Goal: Check status: Check status

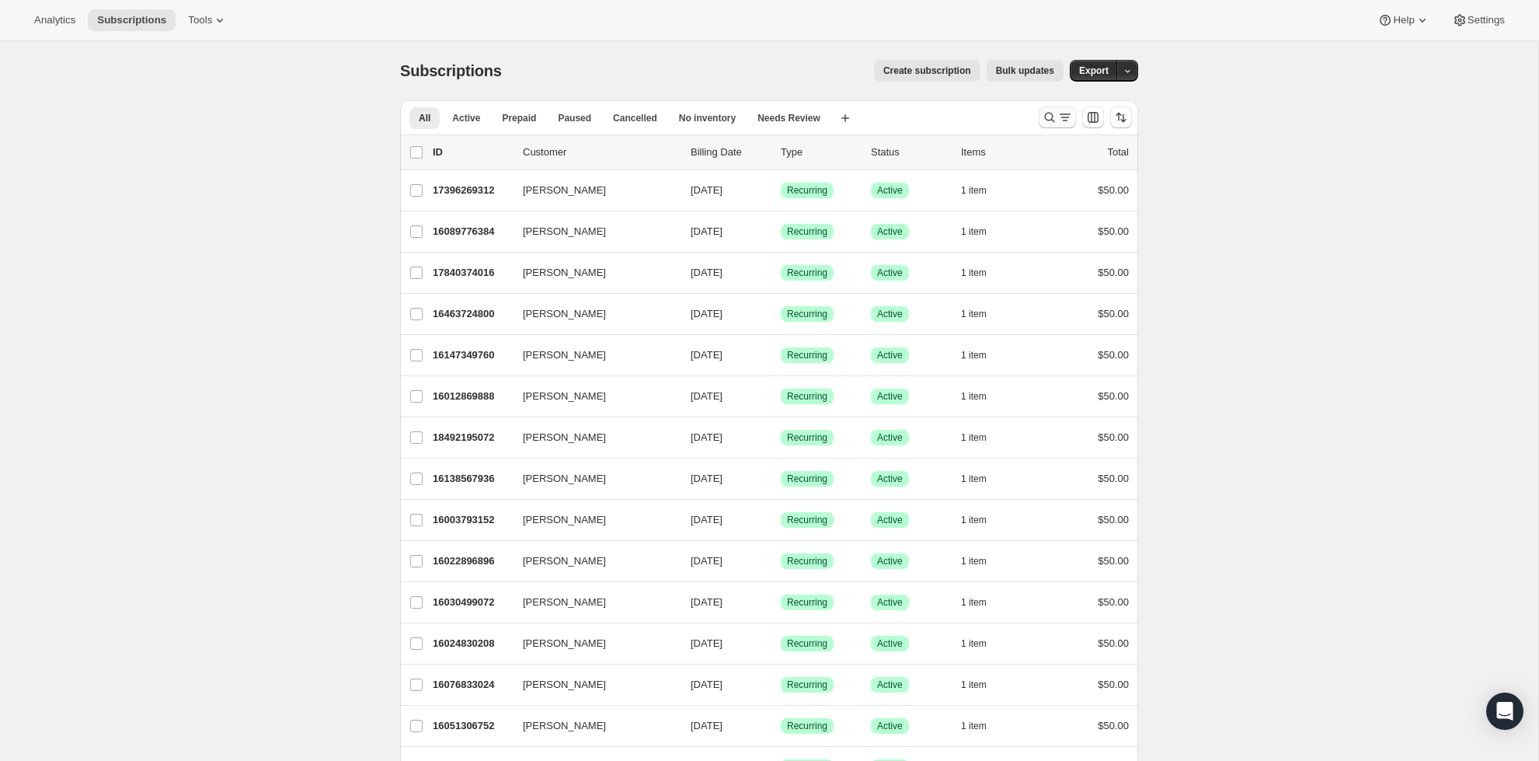
click at [1057, 117] on div "Search and filter results" at bounding box center [1057, 118] width 31 height 16
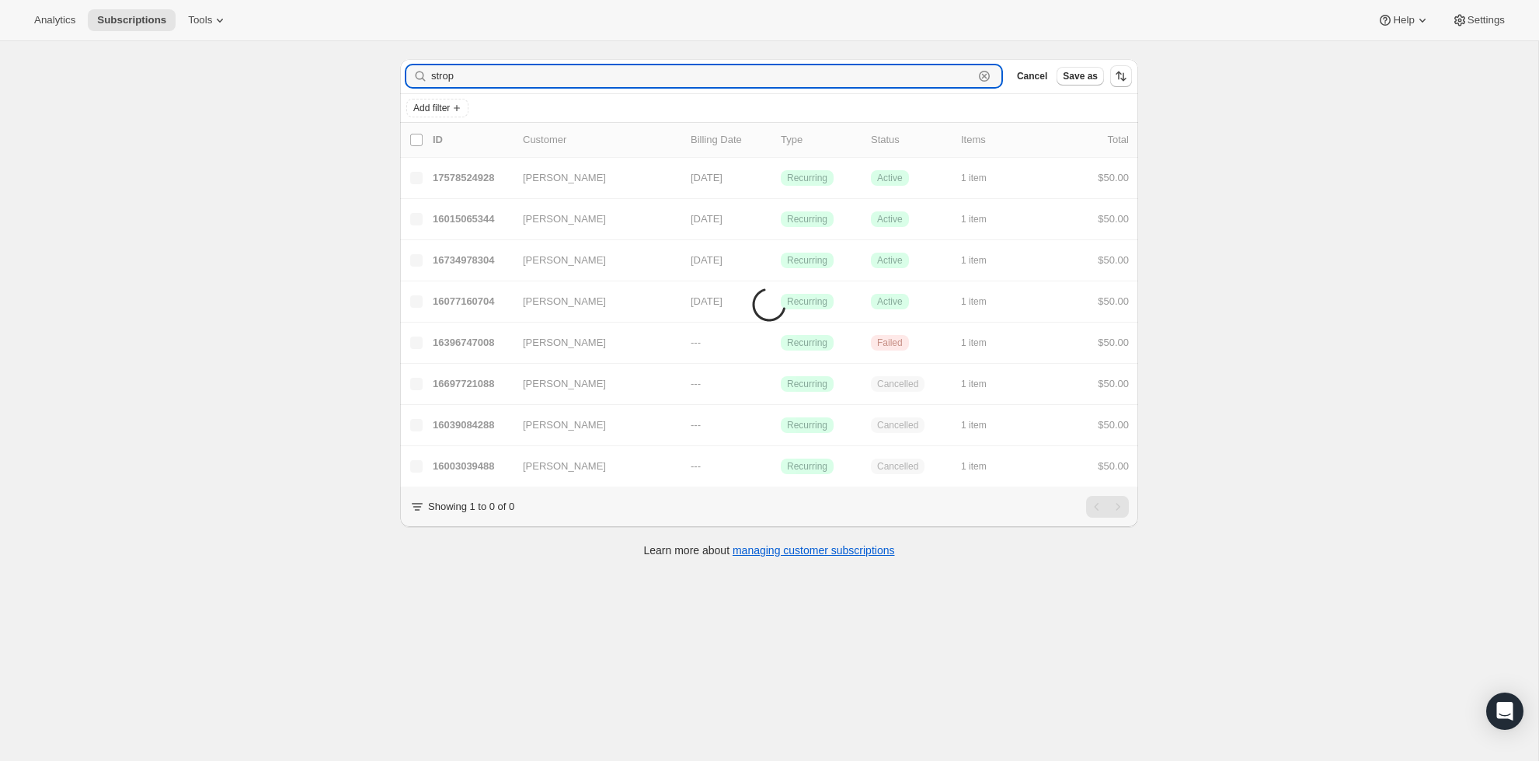
scroll to position [41, 0]
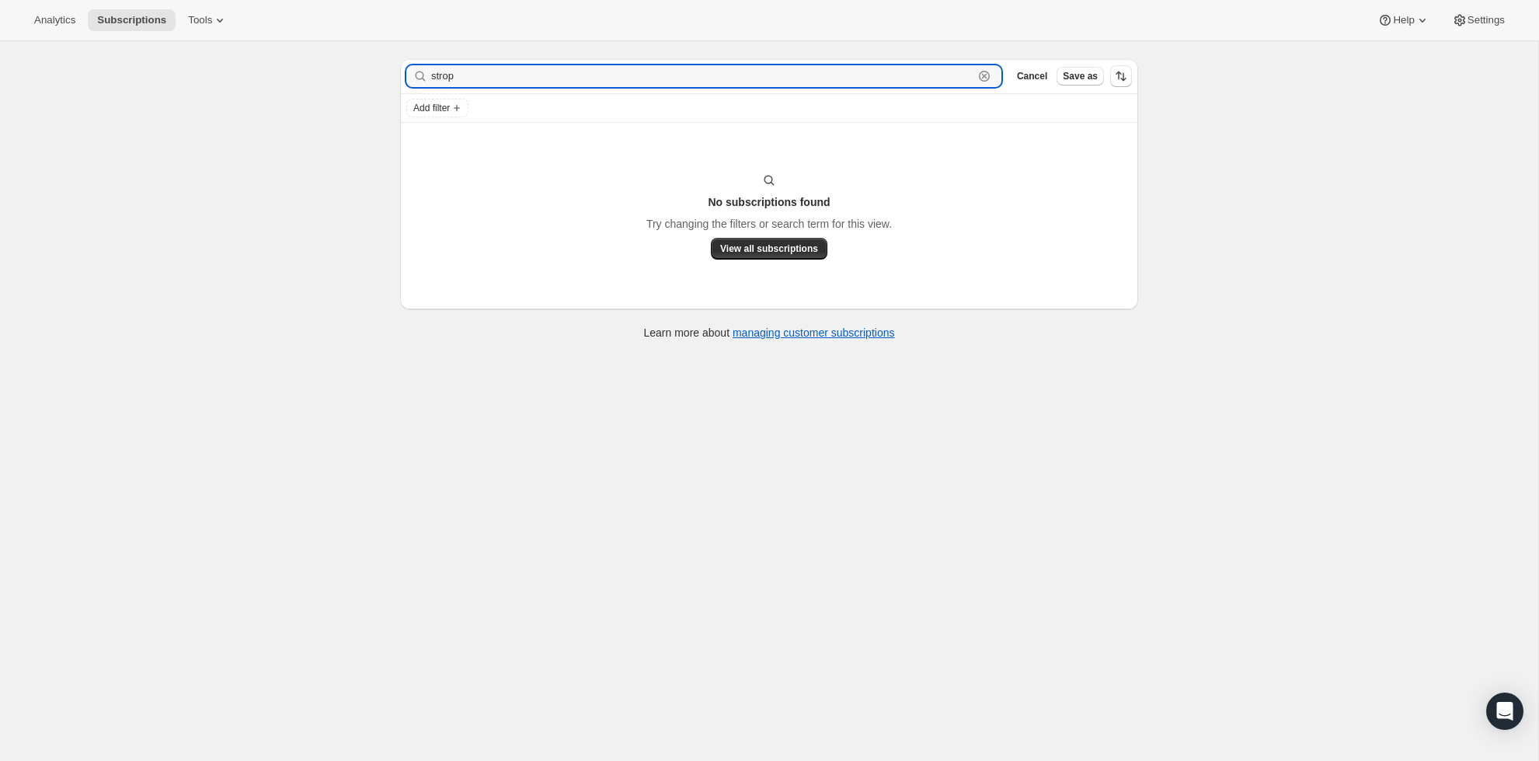
type input "stro"
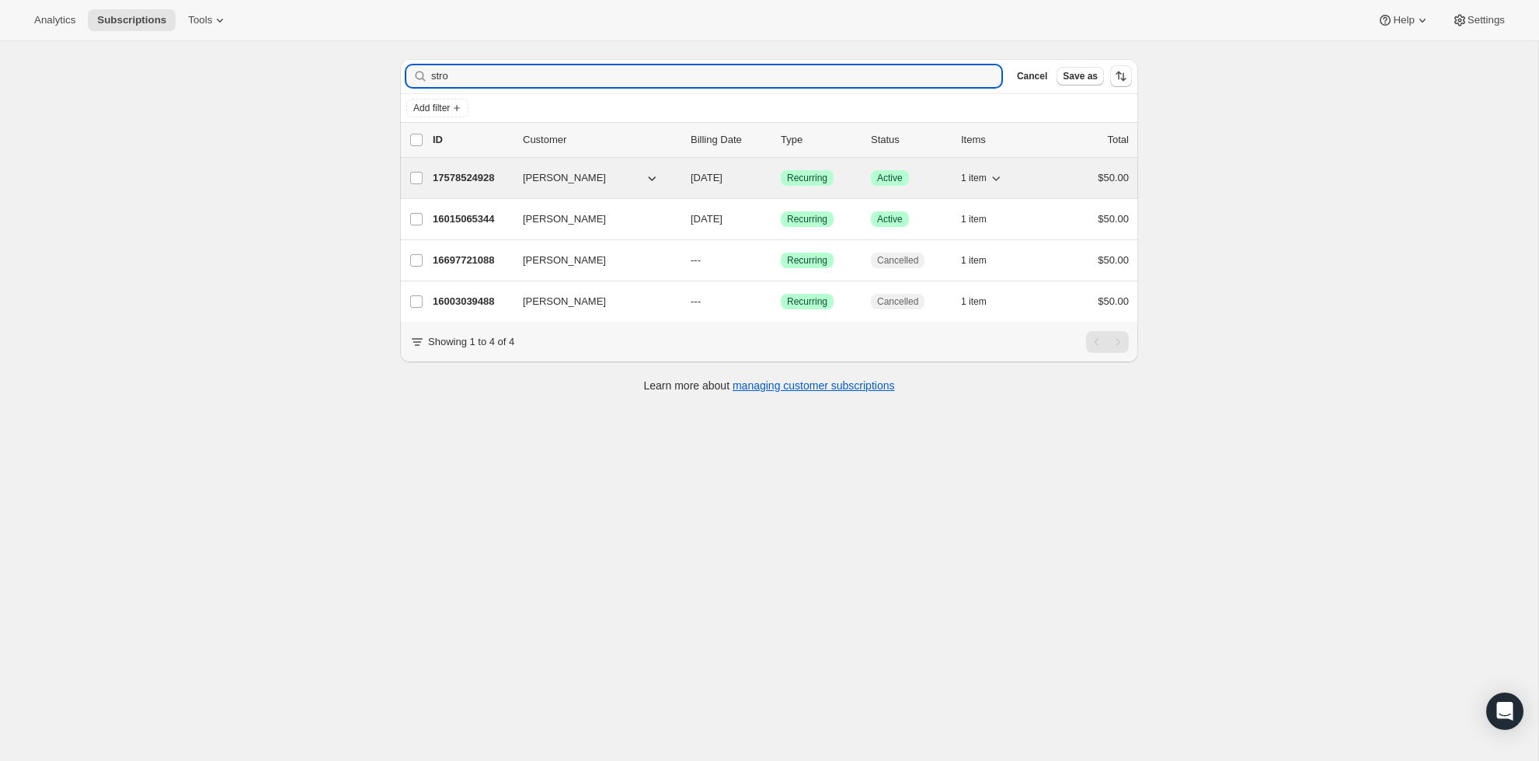
click at [1029, 183] on div "17578524928 [PERSON_NAME] [DATE] Success Recurring Success Active 1 item $50.00" at bounding box center [781, 178] width 696 height 22
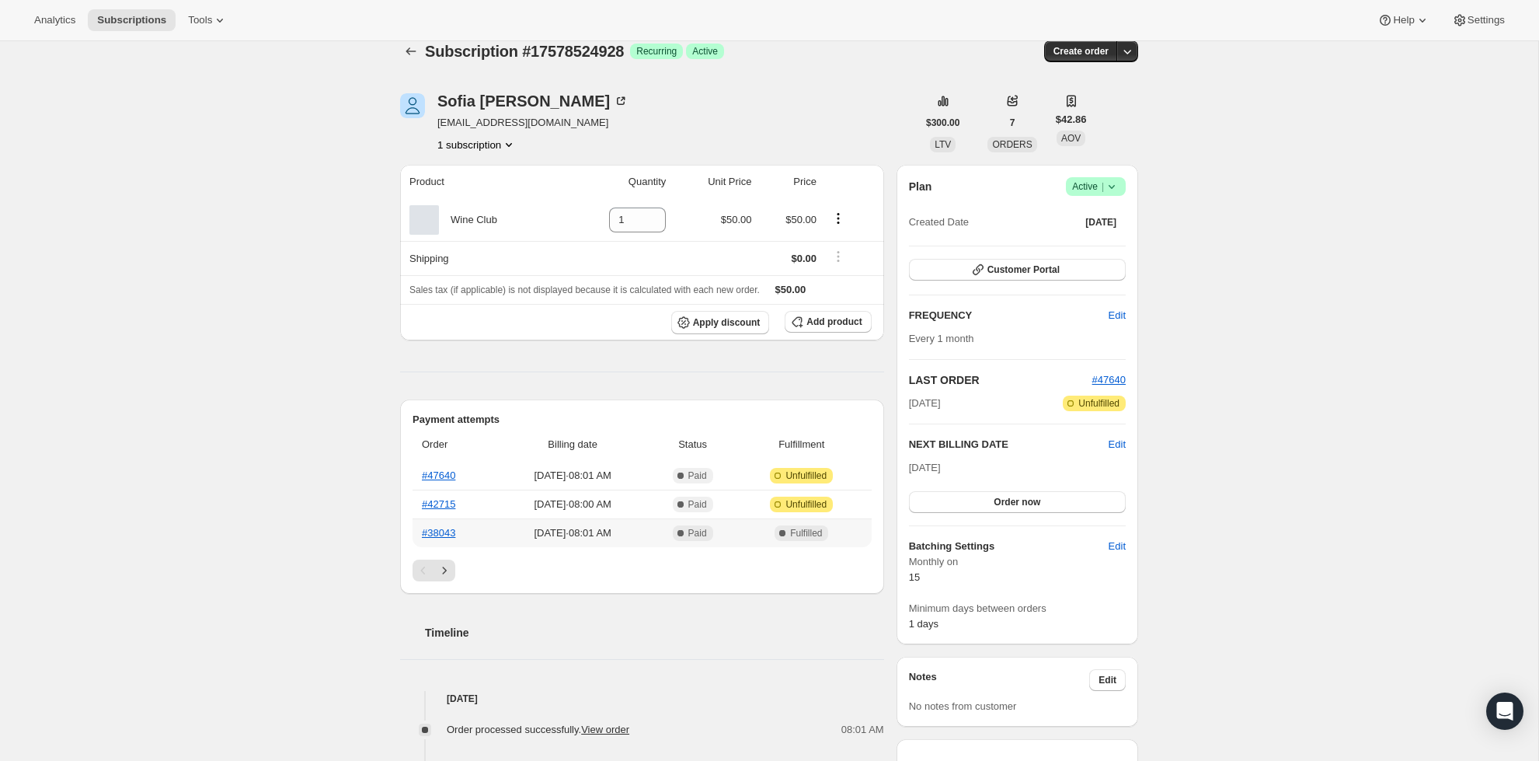
scroll to position [19, 0]
click at [442, 568] on icon "Next" at bounding box center [445, 571] width 16 height 16
click at [420, 572] on icon "Previous" at bounding box center [424, 570] width 16 height 16
click at [450, 503] on link "#42715" at bounding box center [438, 503] width 33 height 12
